Goal: Check status: Check status

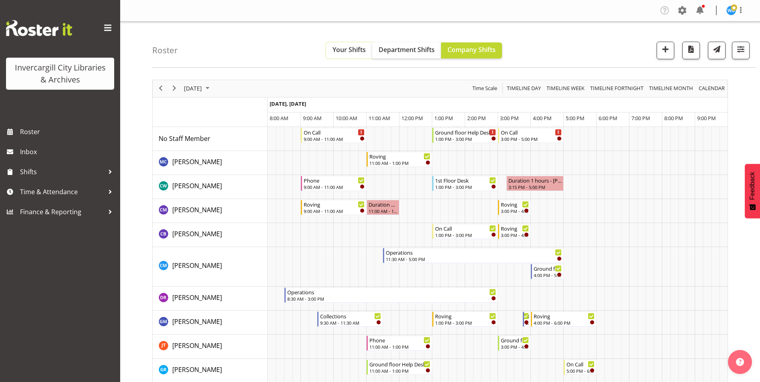
click at [347, 47] on span "Your Shifts" at bounding box center [349, 49] width 33 height 9
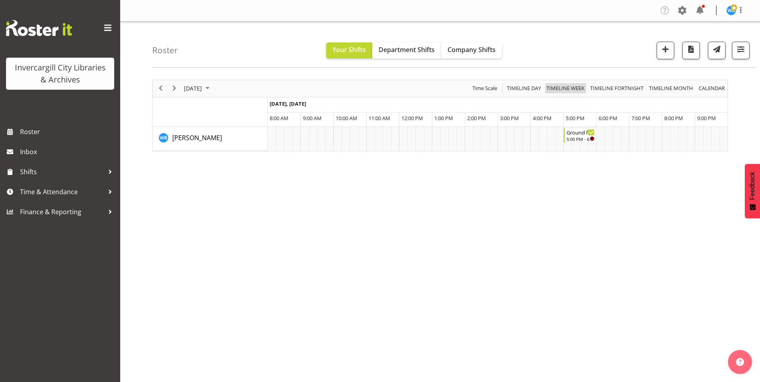
click at [564, 87] on span "Timeline Week" at bounding box center [566, 88] width 40 height 10
click at [223, 91] on span "September 08 - 14, 2025" at bounding box center [204, 88] width 43 height 10
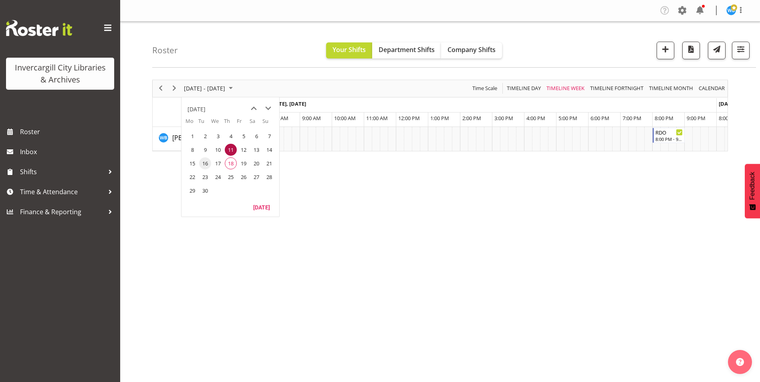
click at [207, 165] on span "16" at bounding box center [205, 163] width 12 height 12
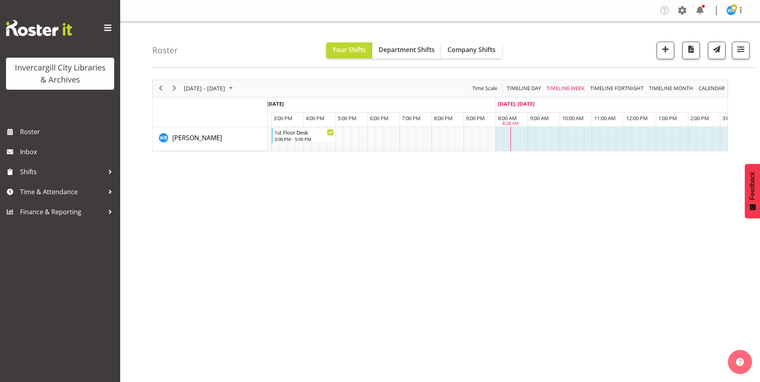
scroll to position [0, 1121]
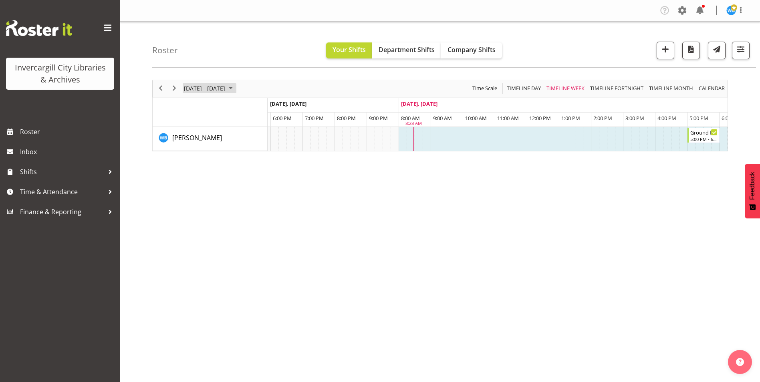
click at [222, 90] on span "September 15 - 21, 2025" at bounding box center [204, 88] width 43 height 10
click at [216, 178] on span "24" at bounding box center [218, 177] width 12 height 12
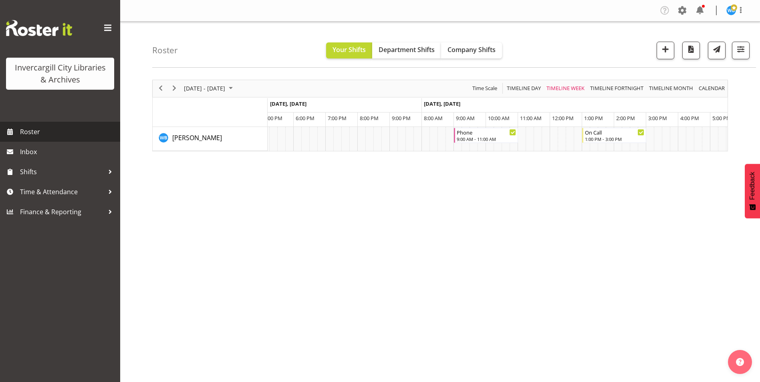
click at [35, 134] on span "Roster" at bounding box center [68, 132] width 96 height 12
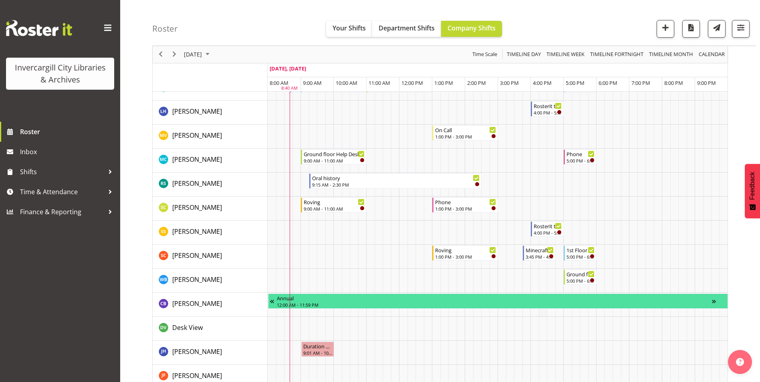
scroll to position [481, 0]
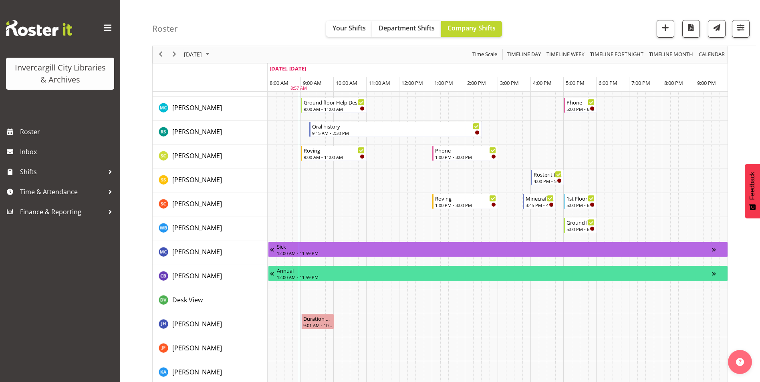
scroll to position [493, 0]
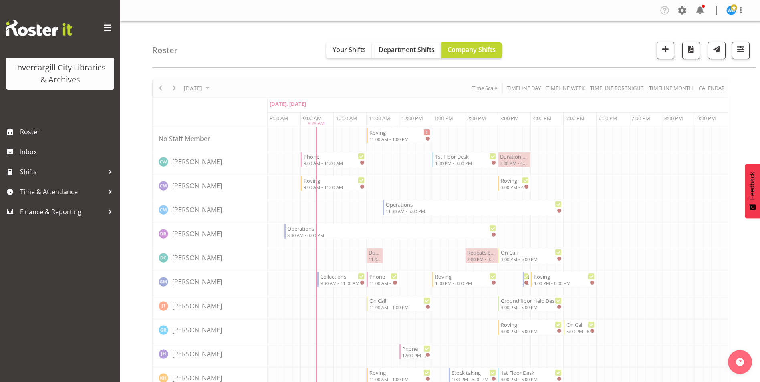
scroll to position [493, 0]
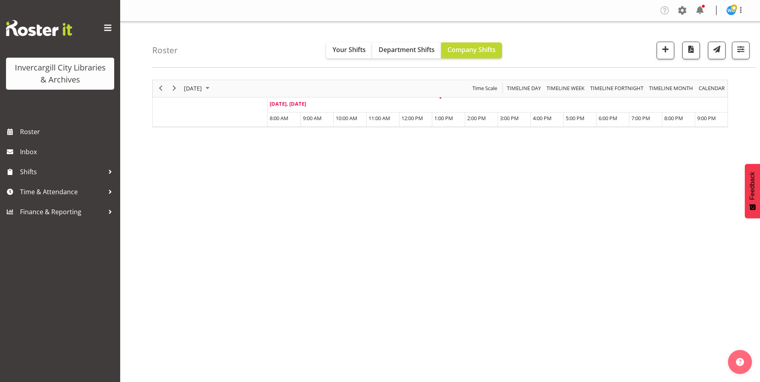
scroll to position [12, 0]
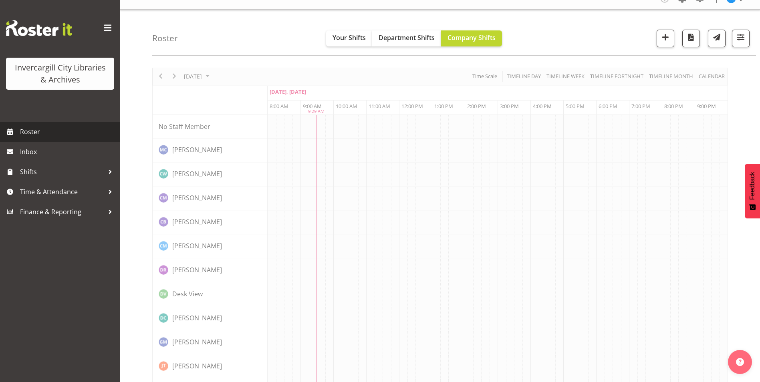
click at [30, 131] on span "Roster" at bounding box center [68, 132] width 96 height 12
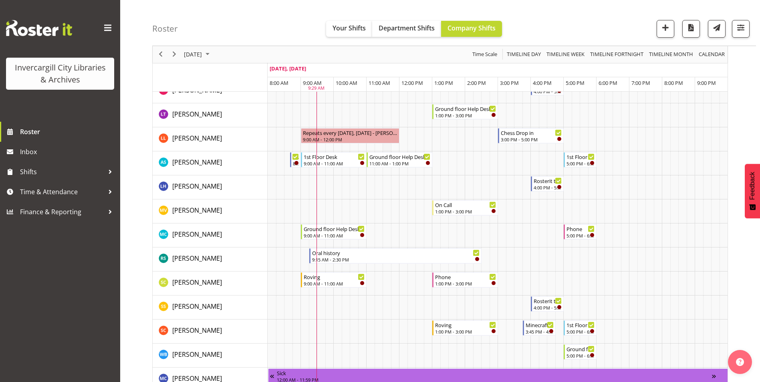
scroll to position [361, 0]
